Goal: Task Accomplishment & Management: Use online tool/utility

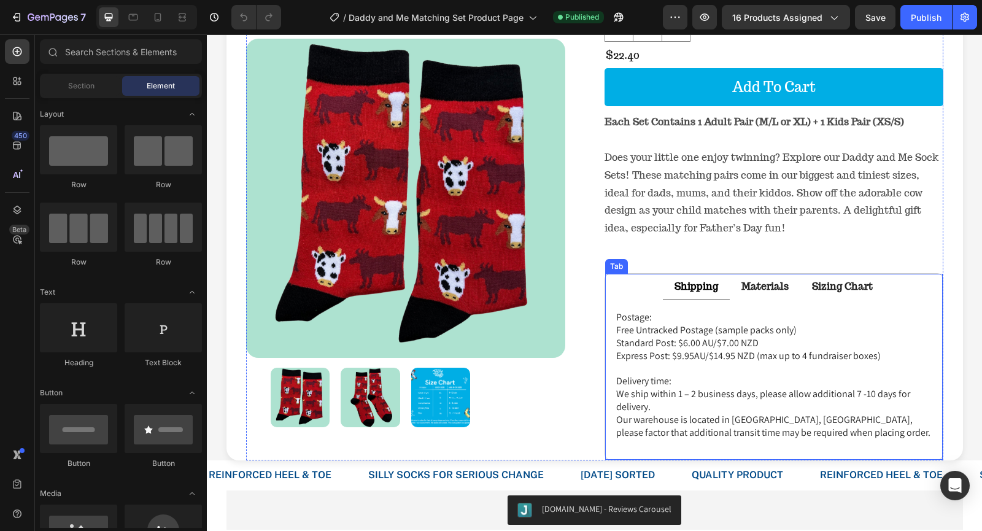
scroll to position [123, 0]
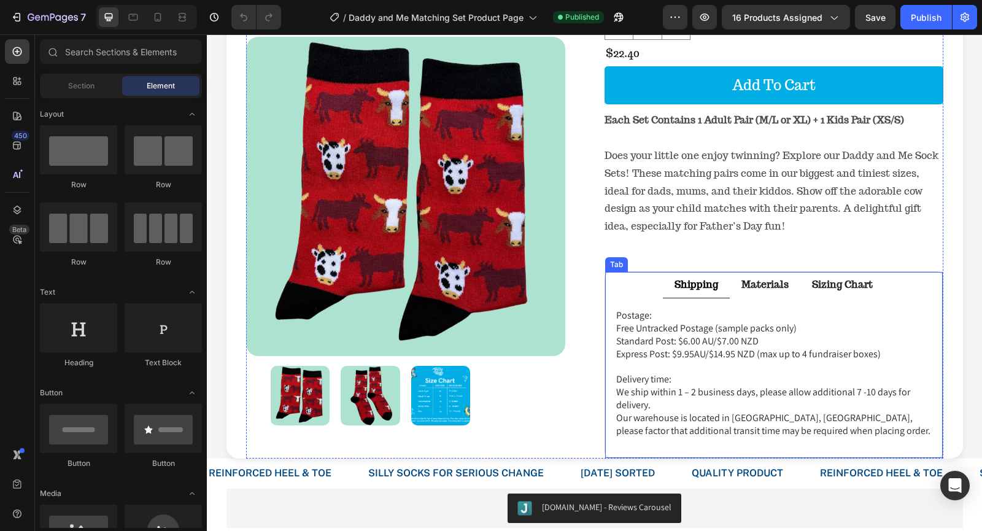
click at [838, 284] on strong "Sizing Chart" at bounding box center [842, 284] width 61 height 13
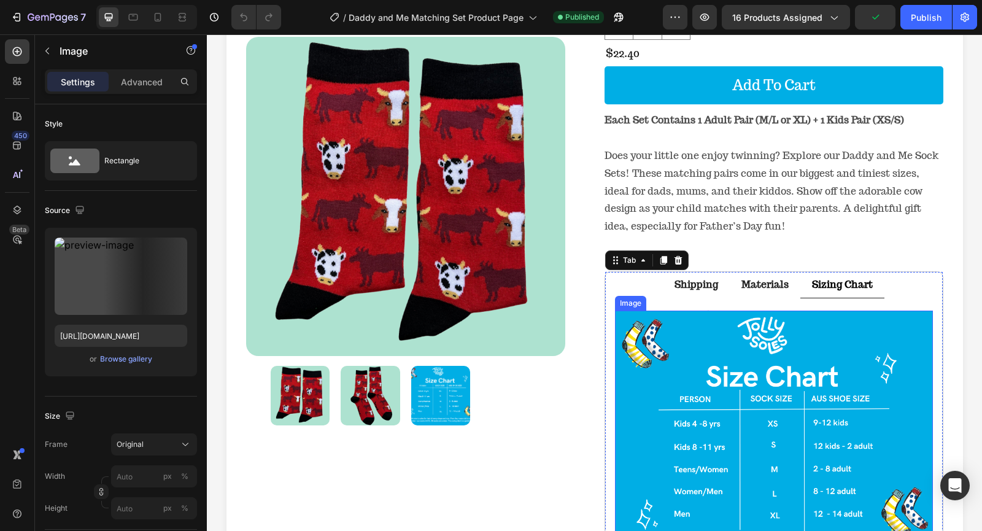
click at [686, 314] on img at bounding box center [774, 444] width 318 height 266
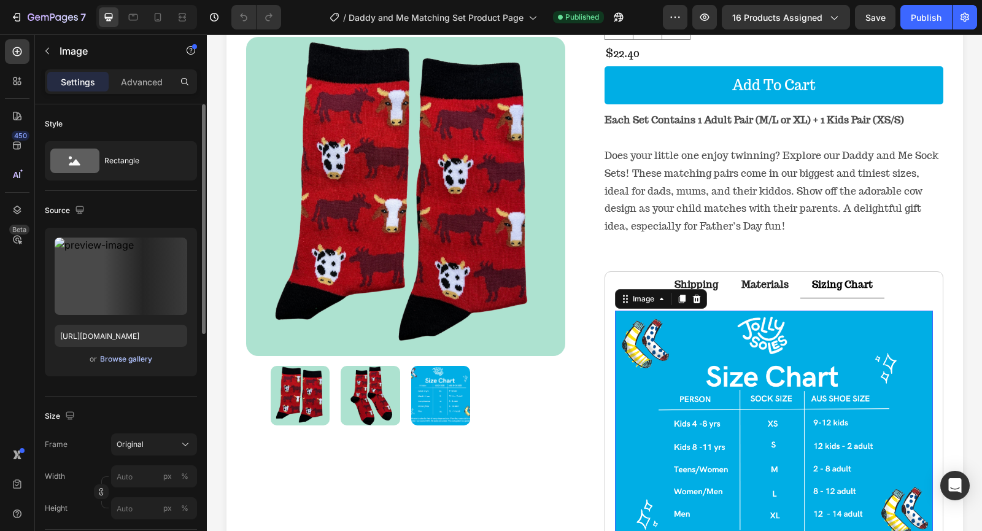
click at [140, 361] on div "Browse gallery" at bounding box center [126, 358] width 52 height 11
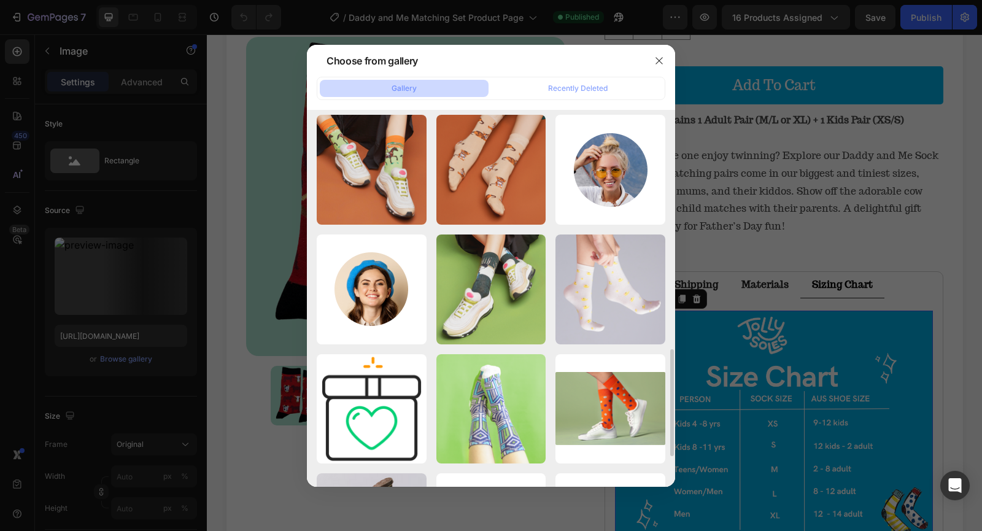
scroll to position [947, 0]
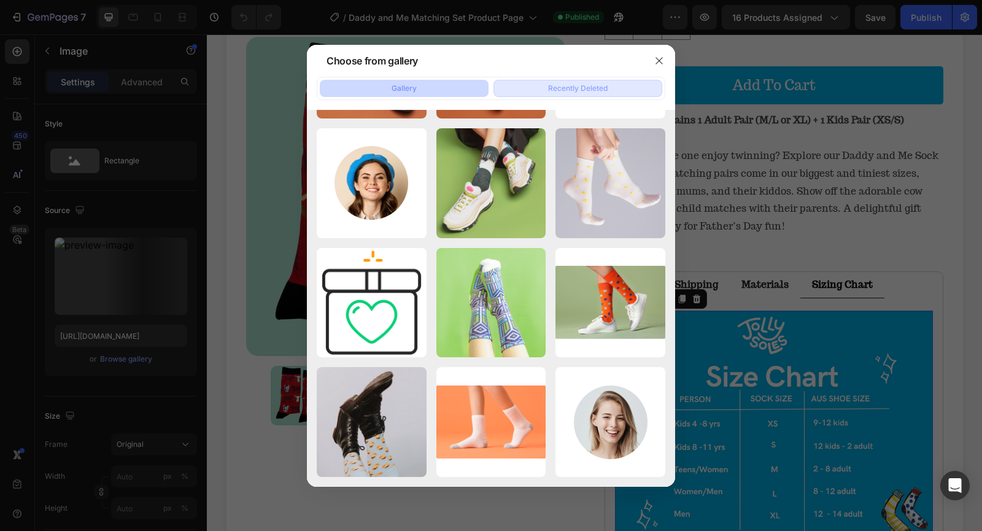
click at [563, 88] on div "Recently Deleted" at bounding box center [578, 88] width 60 height 11
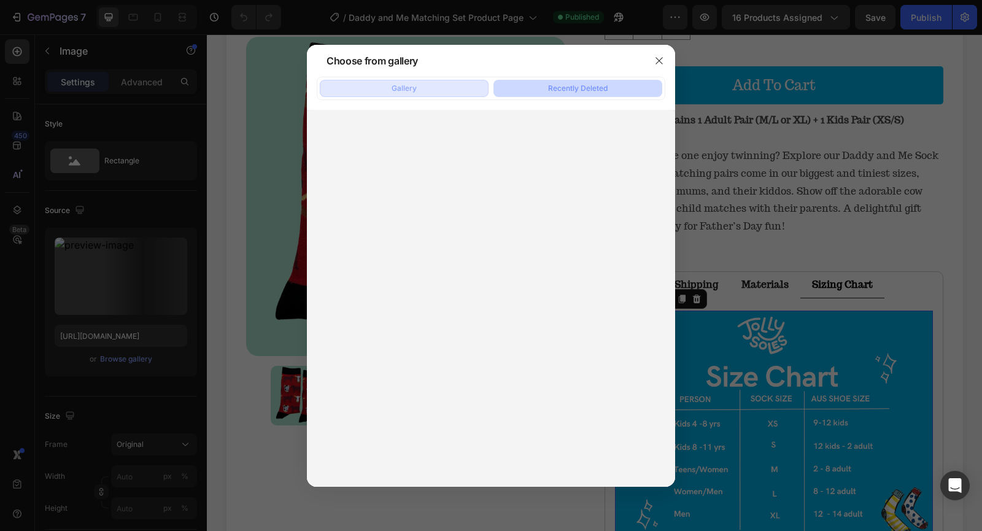
click at [425, 91] on button "Gallery" at bounding box center [404, 88] width 169 height 17
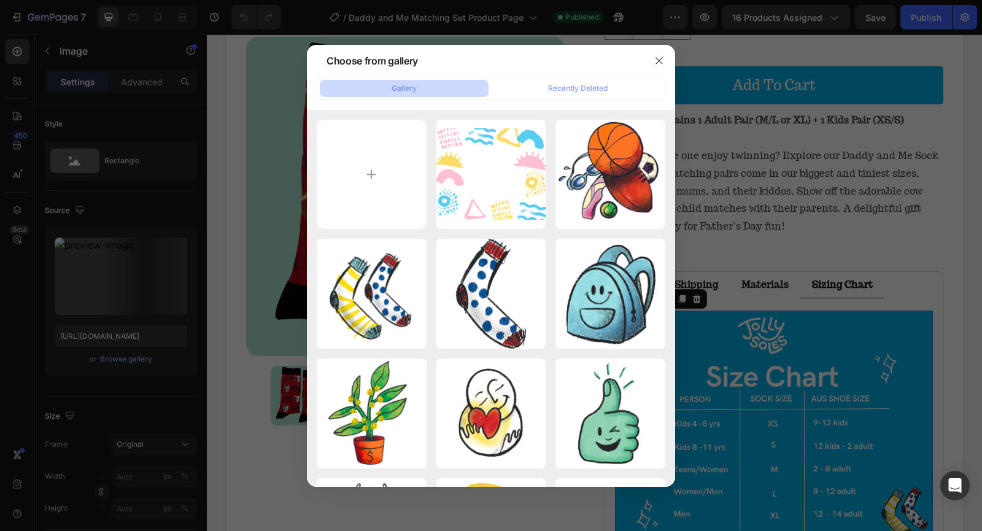
click at [118, 339] on div at bounding box center [491, 265] width 982 height 531
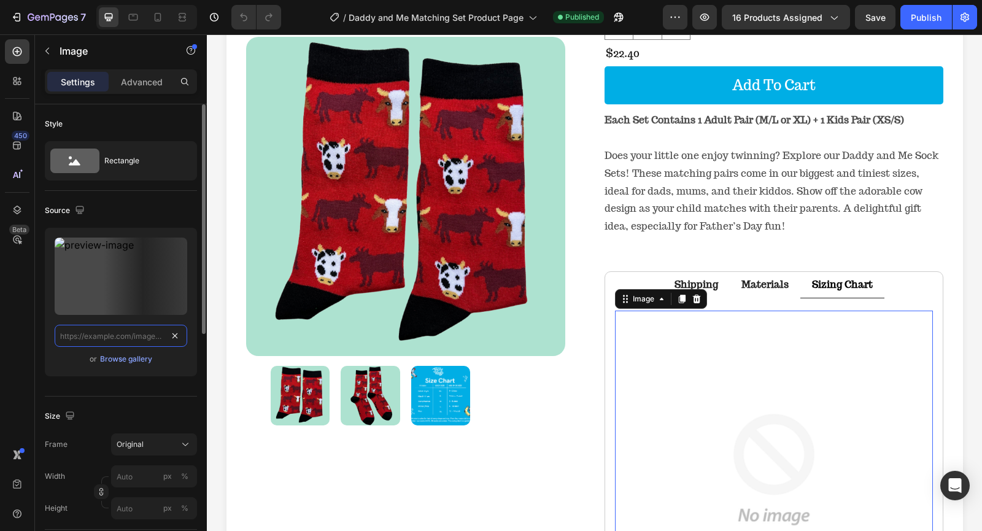
scroll to position [0, 0]
click at [111, 338] on input "text" at bounding box center [121, 336] width 133 height 22
click at [97, 342] on input "text" at bounding box center [121, 336] width 133 height 22
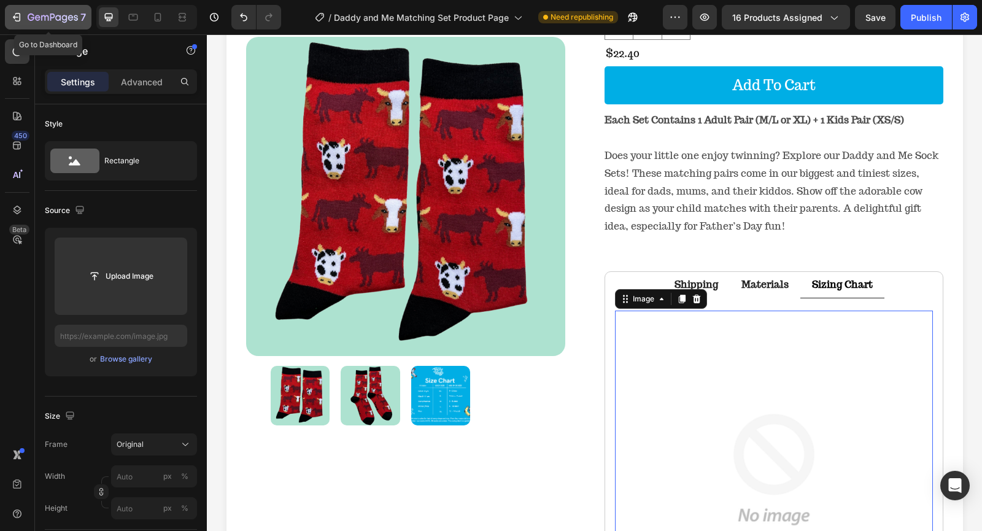
click at [24, 21] on div "7" at bounding box center [47, 17] width 75 height 15
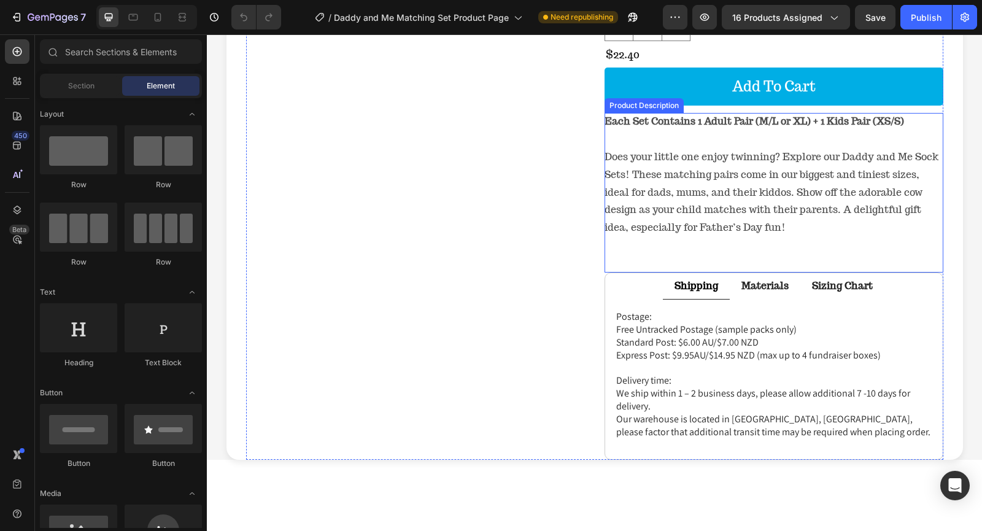
scroll to position [123, 0]
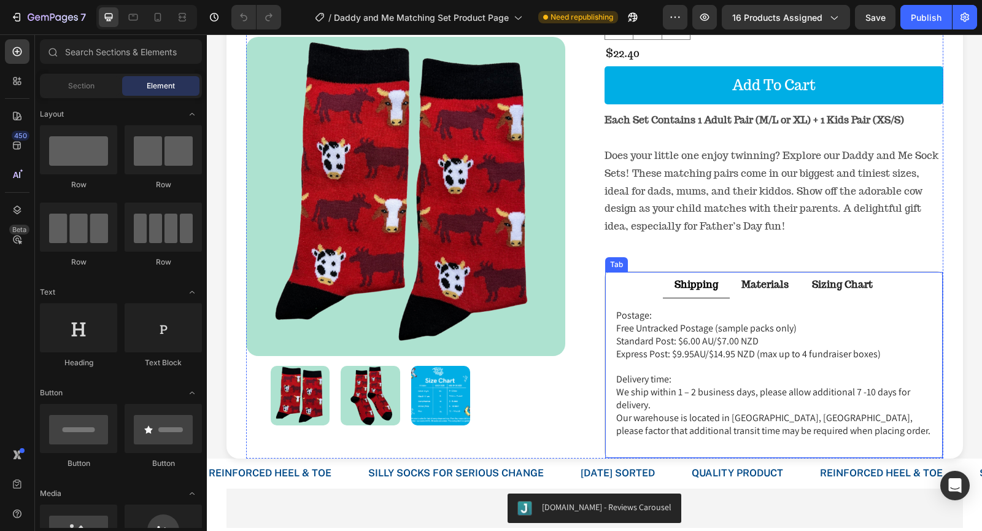
click at [853, 284] on strong "Sizing Chart" at bounding box center [842, 284] width 61 height 13
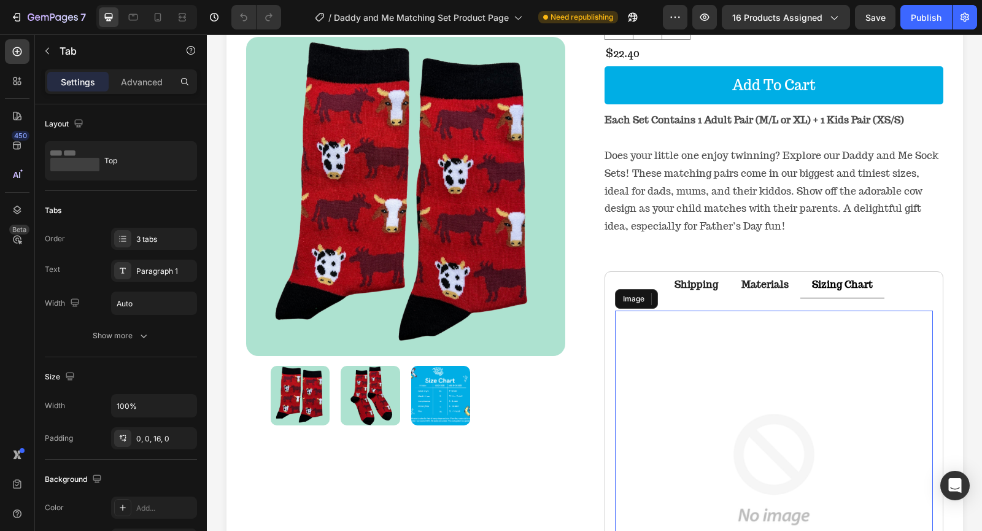
click at [754, 353] on img at bounding box center [774, 470] width 318 height 318
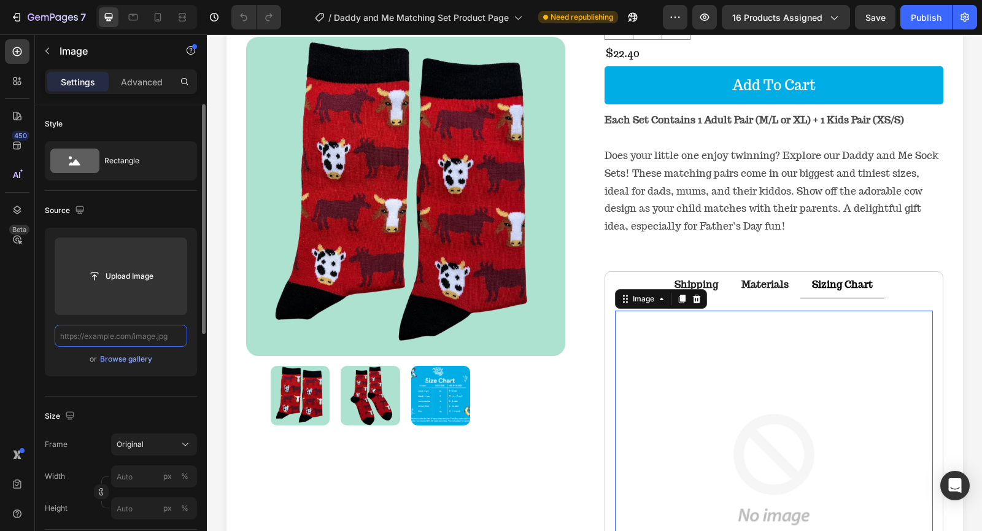
paste input "[URL][DOMAIN_NAME]"
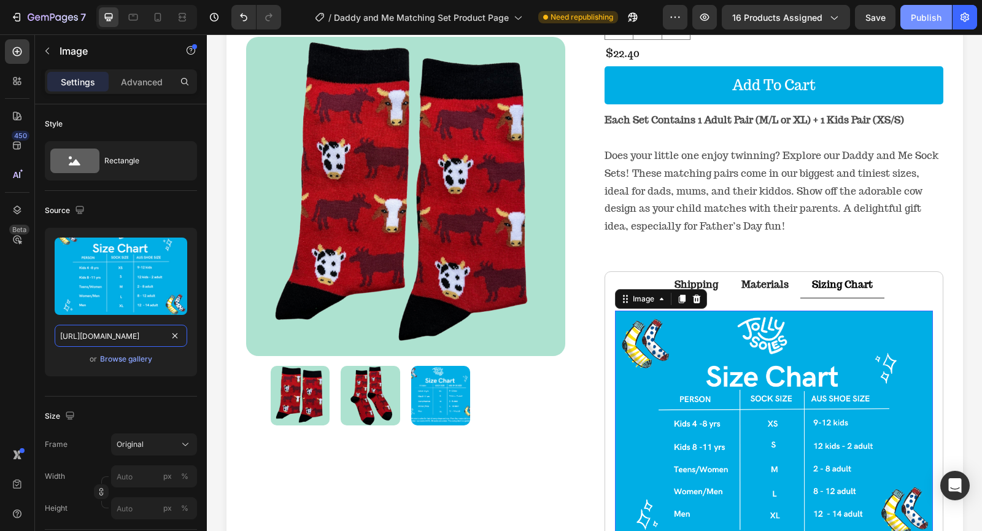
type input "[URL][DOMAIN_NAME]"
click at [925, 20] on div "Publish" at bounding box center [926, 17] width 31 height 13
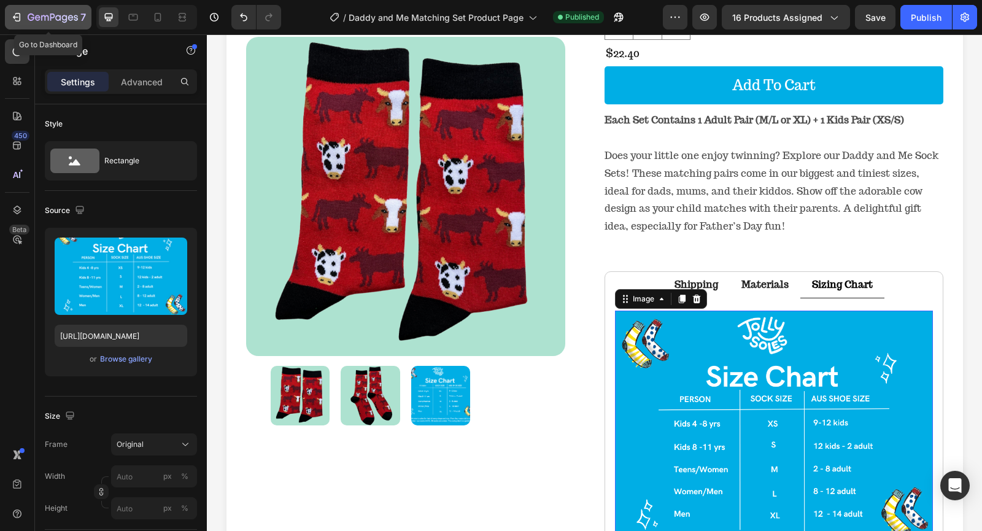
click at [60, 25] on button "7" at bounding box center [48, 17] width 87 height 25
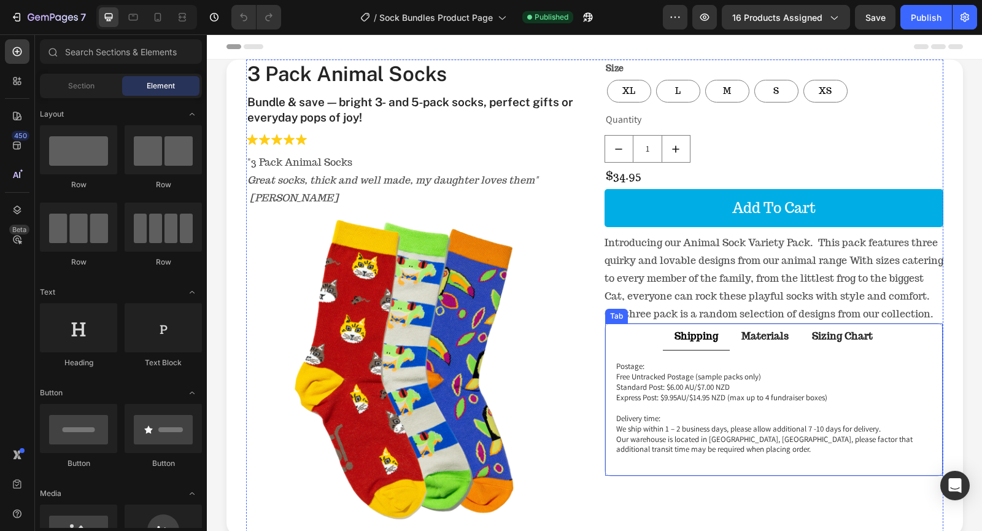
click at [834, 341] on strong "Sizing Chart" at bounding box center [842, 336] width 61 height 13
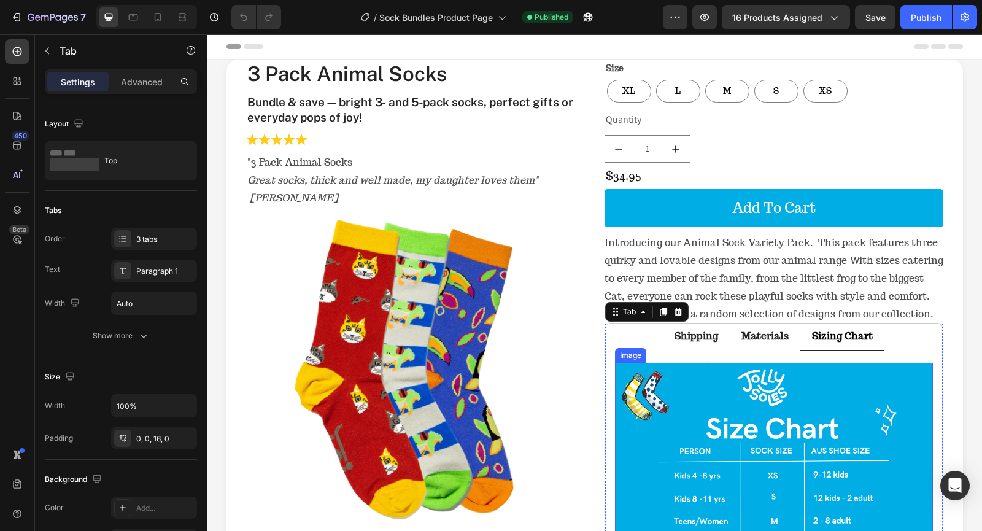
click at [684, 365] on img at bounding box center [774, 496] width 318 height 266
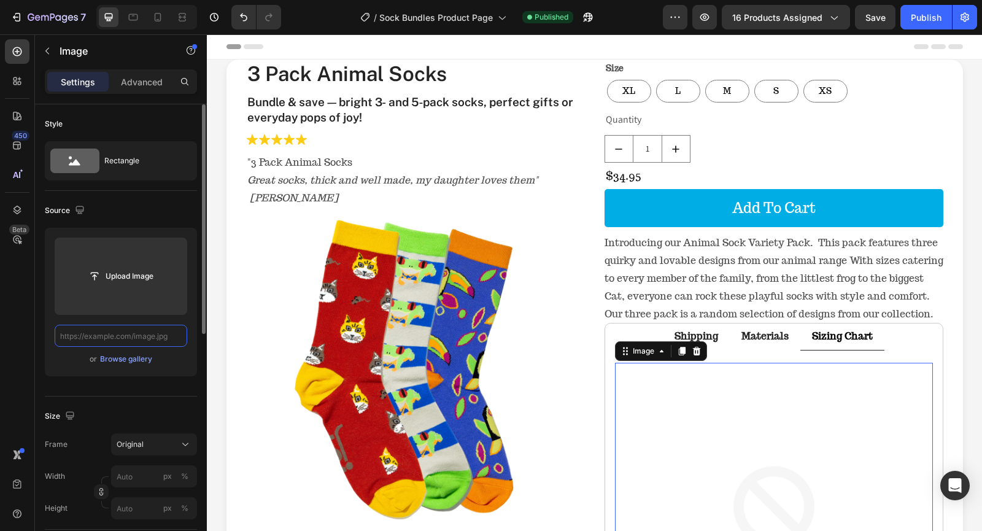
paste input "cassandrajhansen@gmail.com"
type input "cassandrajhansen@gmail.com"
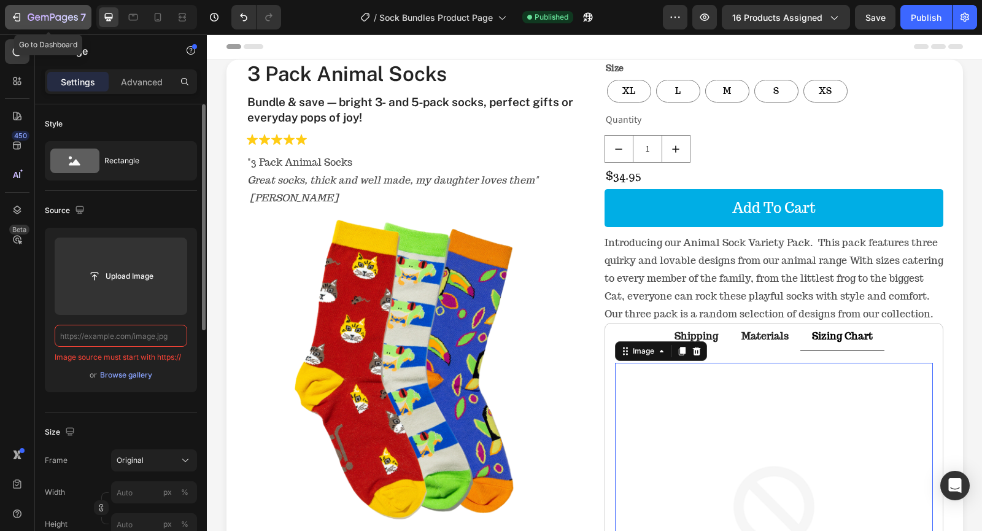
click at [22, 21] on icon "button" at bounding box center [16, 17] width 12 height 12
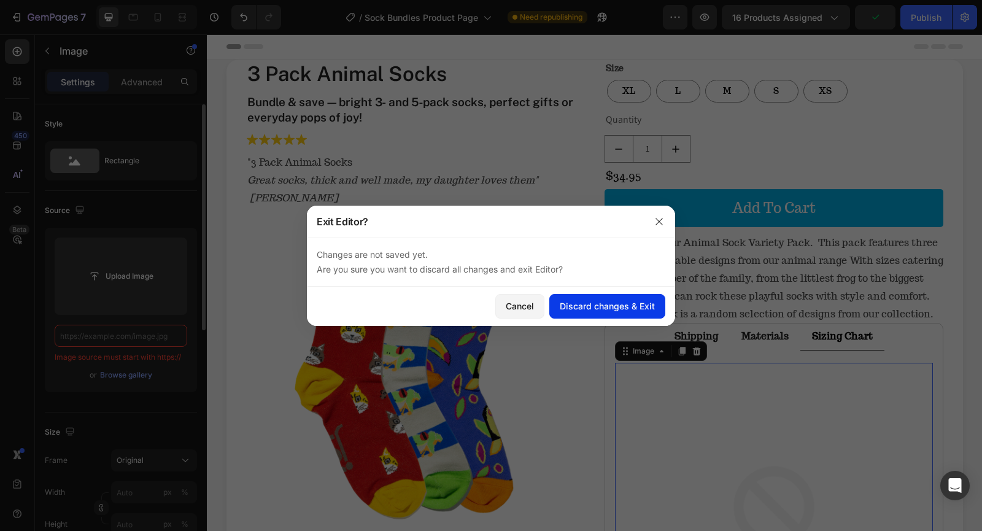
click at [582, 309] on div "Discard changes & Exit" at bounding box center [607, 305] width 95 height 13
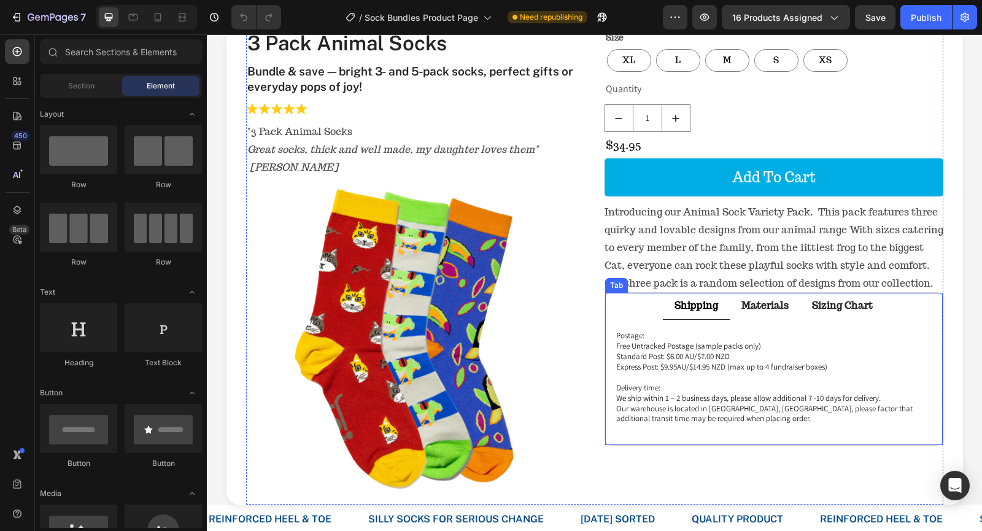
scroll to position [123, 0]
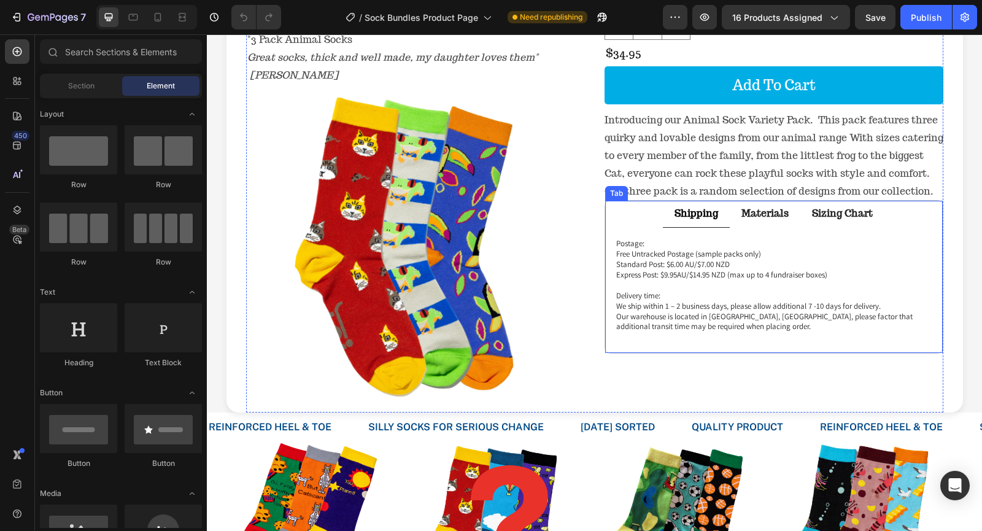
click at [853, 216] on strong "Sizing Chart" at bounding box center [842, 213] width 61 height 13
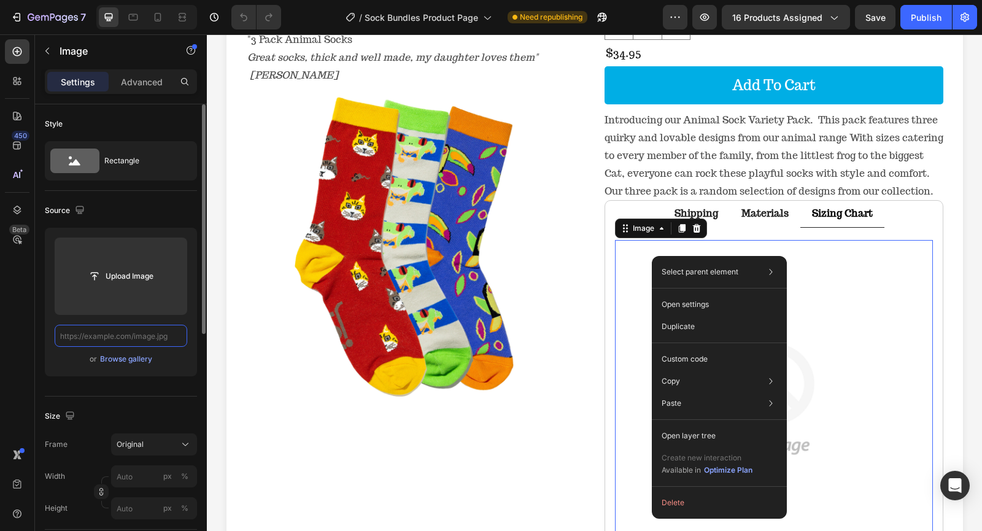
click at [91, 342] on input "text" at bounding box center [121, 336] width 133 height 22
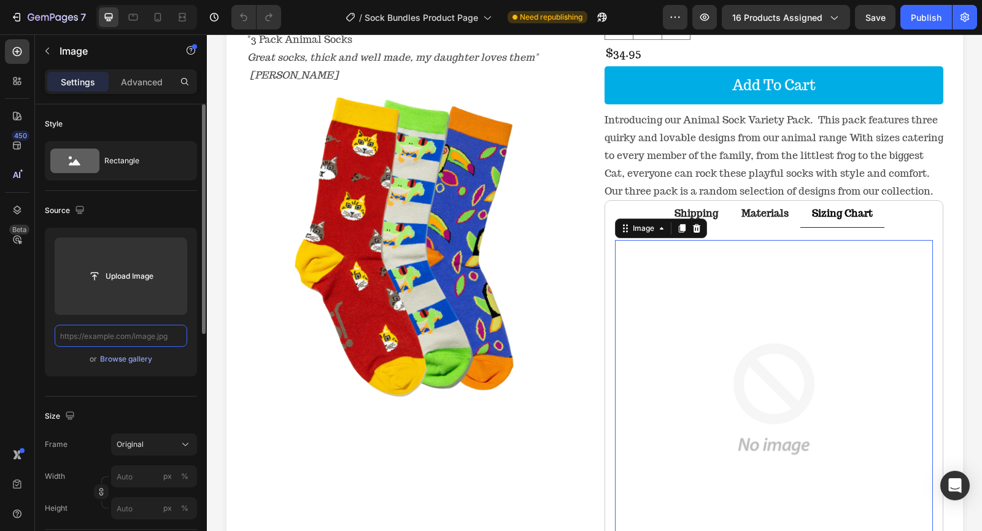
paste input "[URL][DOMAIN_NAME]"
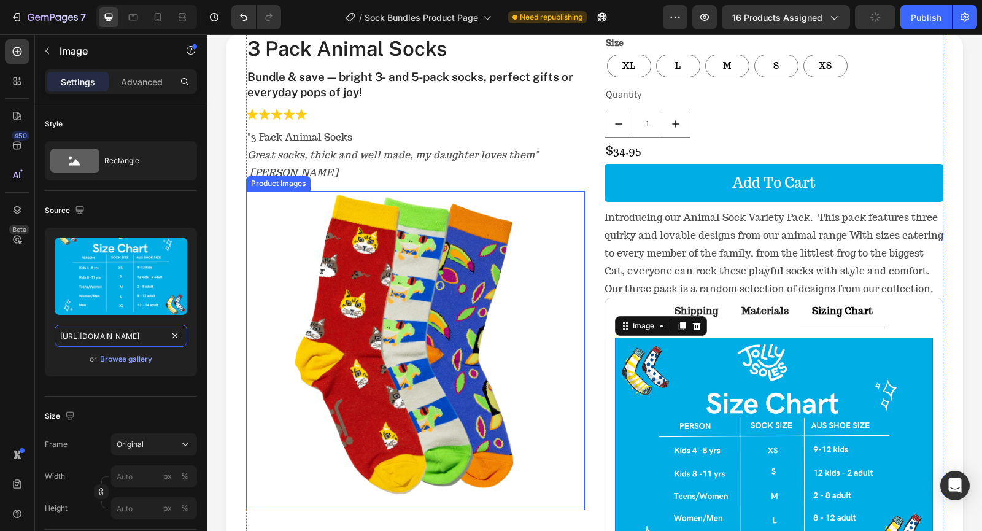
scroll to position [0, 0]
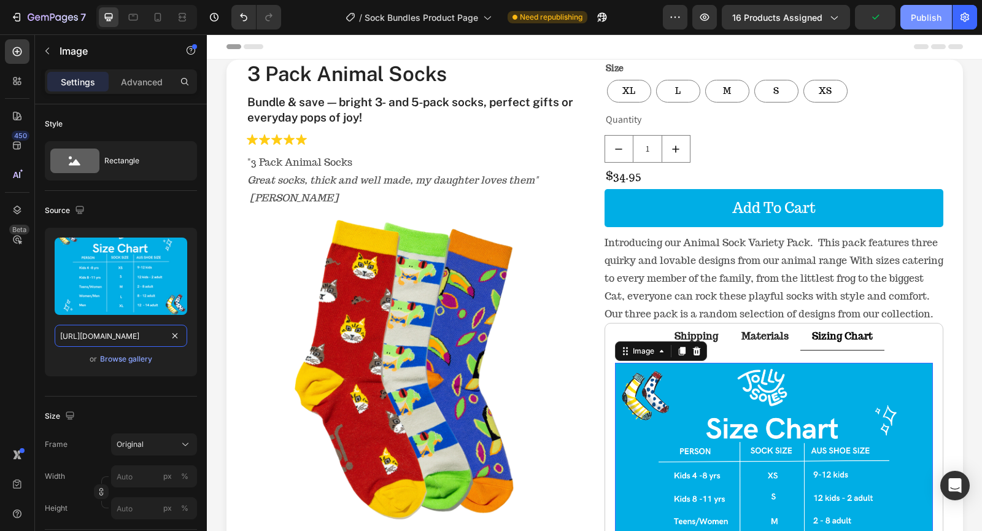
type input "[URL][DOMAIN_NAME]"
click at [919, 25] on button "Publish" at bounding box center [926, 17] width 52 height 25
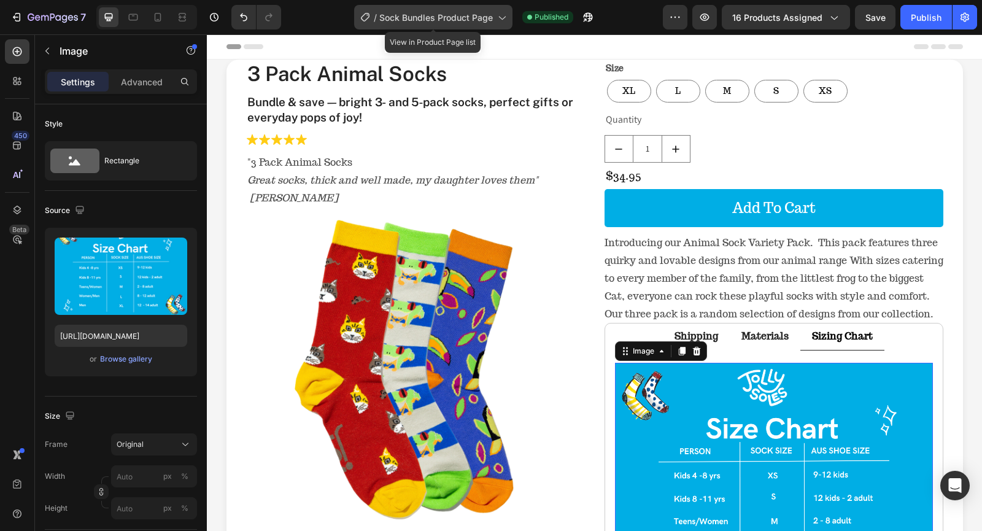
click at [508, 15] on icon at bounding box center [501, 17] width 12 height 12
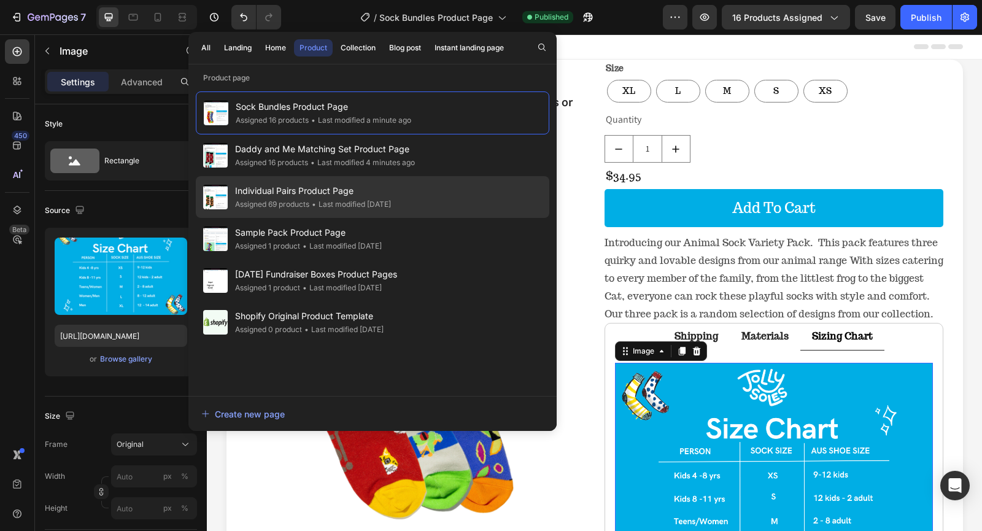
click at [315, 189] on span "Individual Pairs Product Page" at bounding box center [313, 190] width 156 height 15
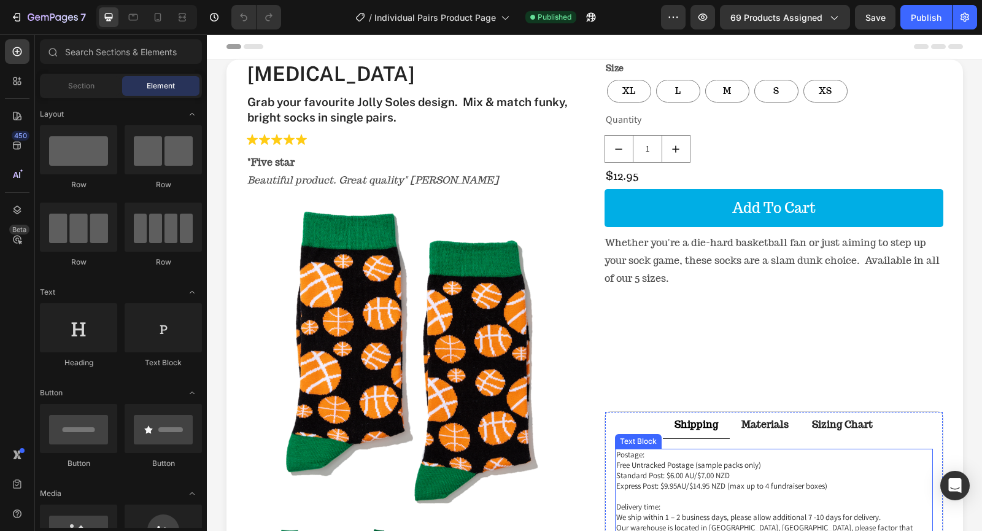
scroll to position [123, 0]
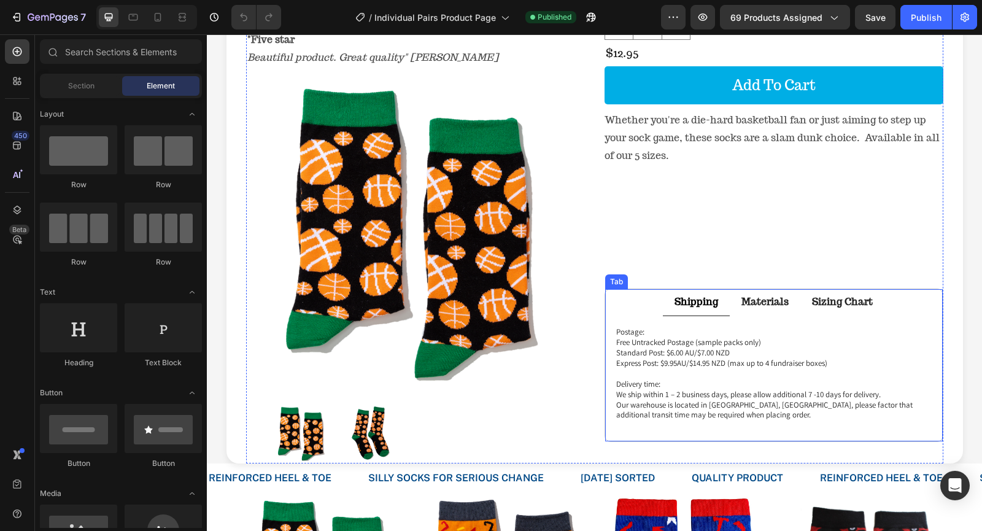
click at [832, 304] on strong "Sizing Chart" at bounding box center [842, 301] width 61 height 13
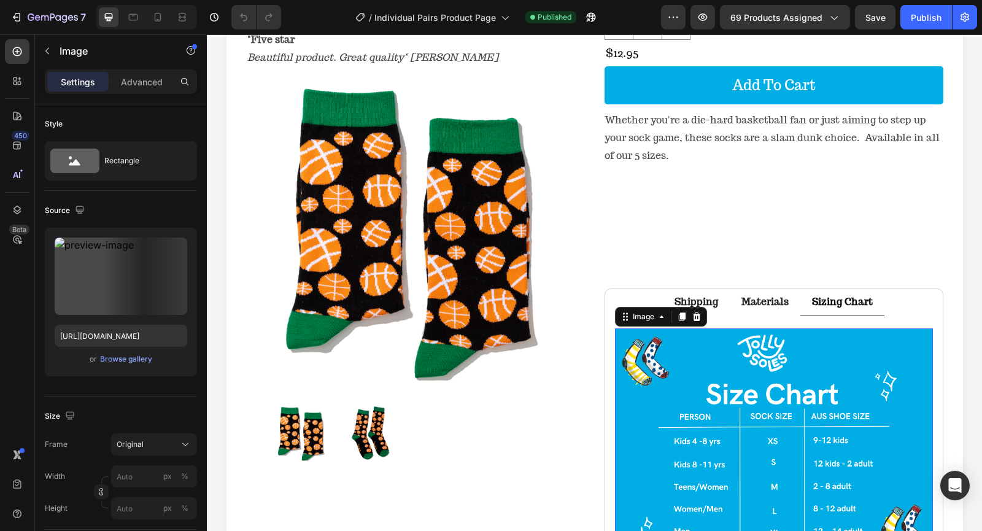
click at [655, 333] on img at bounding box center [774, 461] width 318 height 266
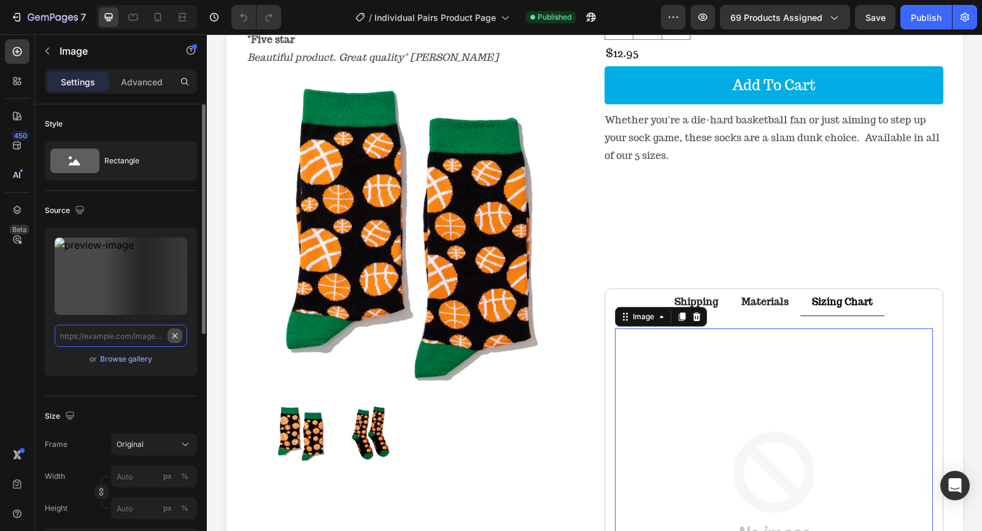
scroll to position [0, 0]
paste input "[URL][DOMAIN_NAME]"
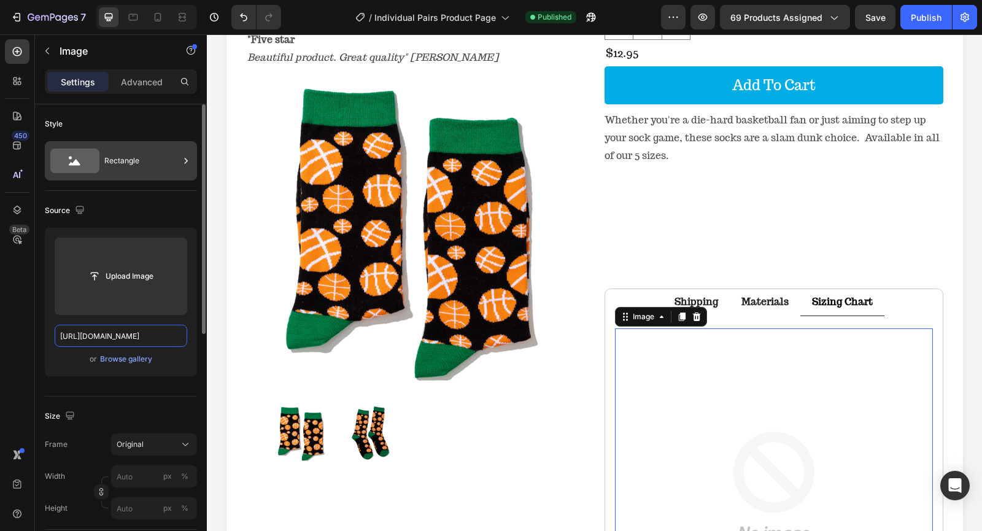
scroll to position [0, 236]
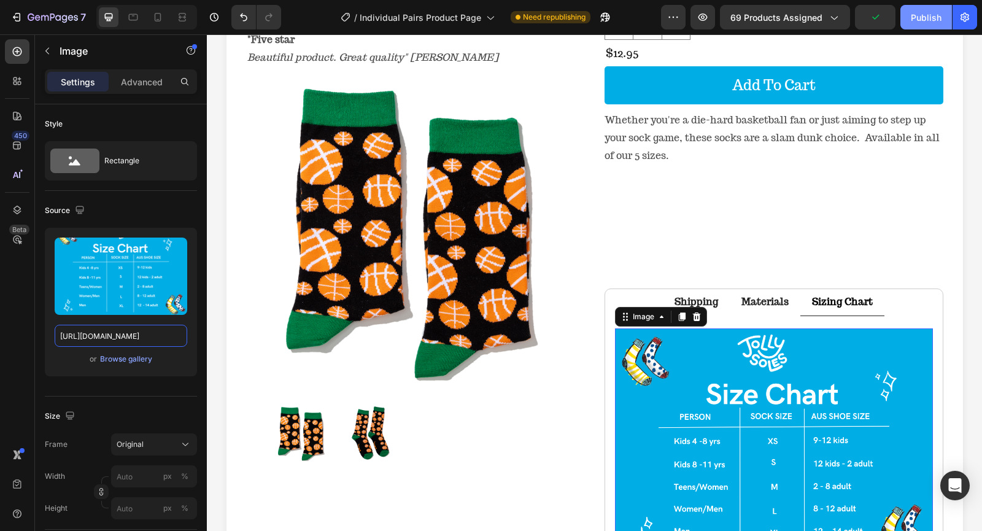
type input "[URL][DOMAIN_NAME]"
click at [921, 24] on button "Publish" at bounding box center [926, 17] width 52 height 25
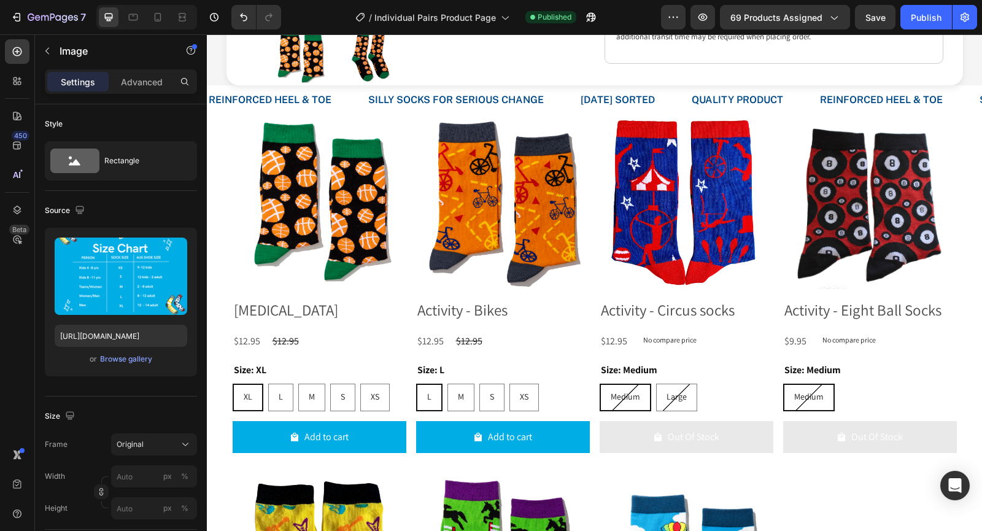
scroll to position [685, 0]
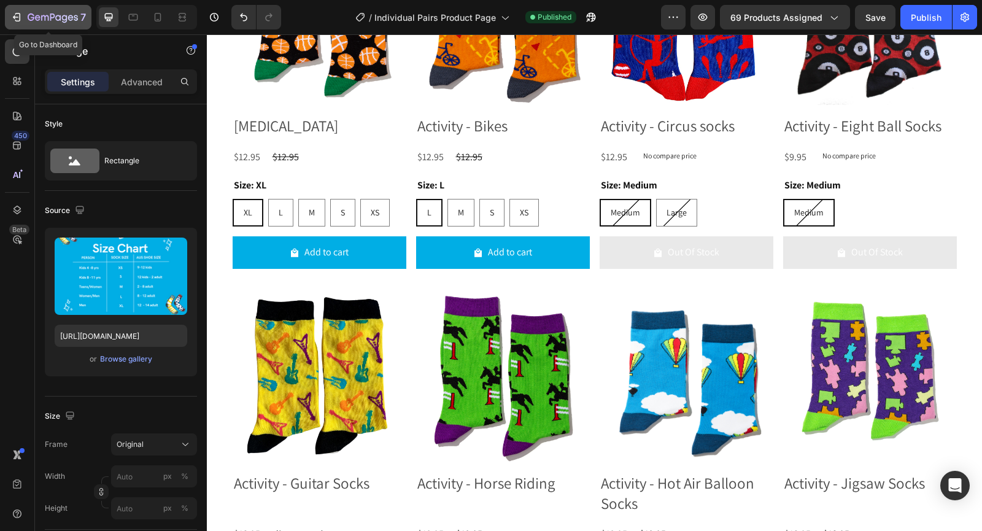
click at [18, 15] on icon "button" at bounding box center [16, 17] width 12 height 12
